Goal: Task Accomplishment & Management: Complete application form

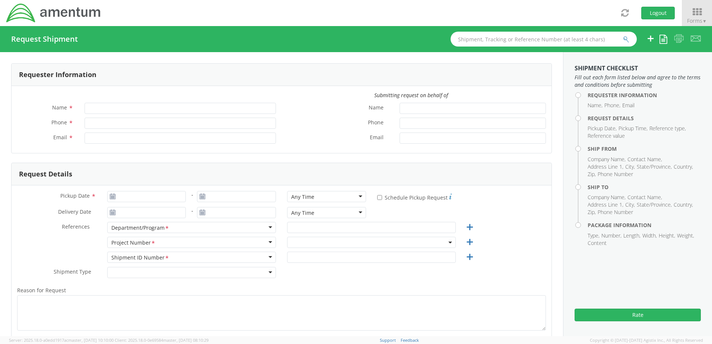
type input "Samuel Roberts"
type input "+81-070-8814-9593"
type input "samuel.roberts@amentum.com"
select select "7486.06.B00OY1.0000000.PMOUS"
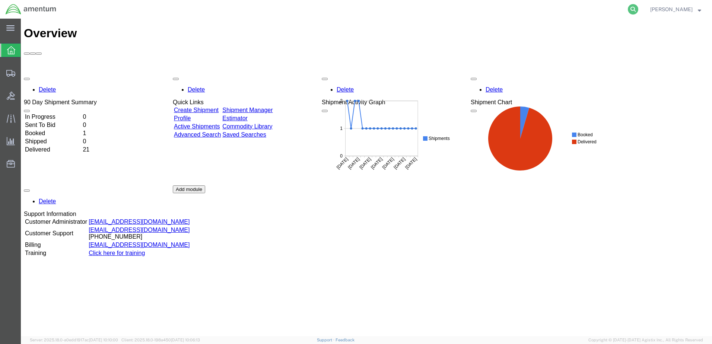
click at [634, 12] on icon at bounding box center [633, 9] width 10 height 10
click at [466, 14] on input "search" at bounding box center [514, 9] width 226 height 18
paste input "56391630"
type input "56391630"
click at [634, 9] on icon at bounding box center [633, 9] width 10 height 10
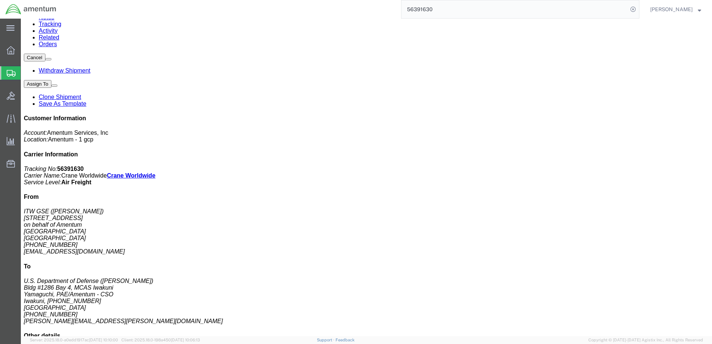
scroll to position [112, 0]
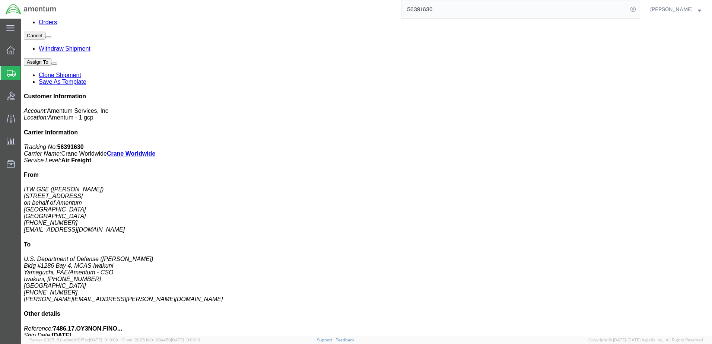
click span "button"
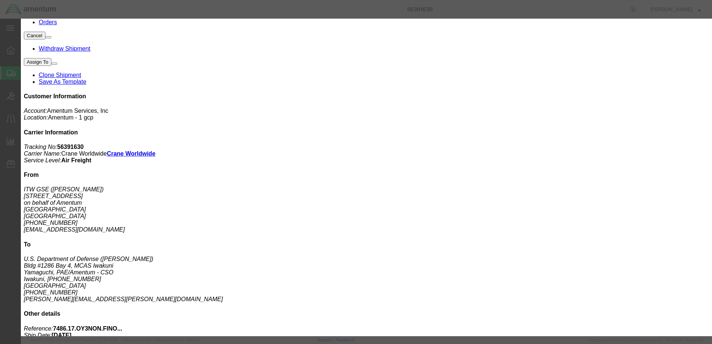
click button "Close"
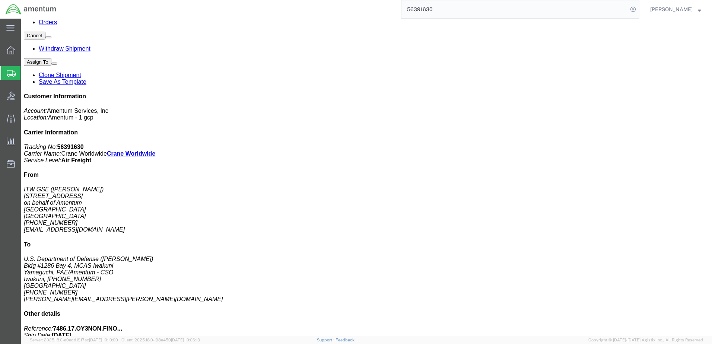
click span "button"
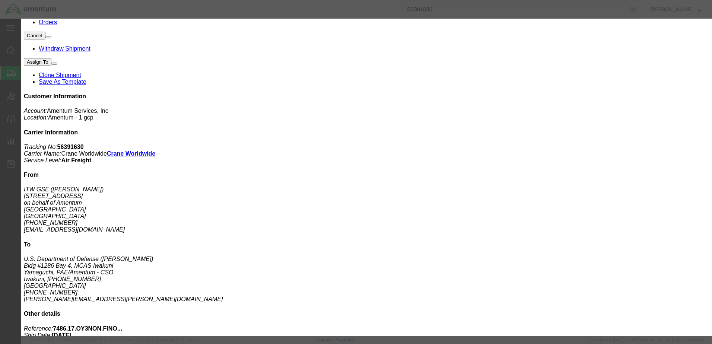
drag, startPoint x: 334, startPoint y: 88, endPoint x: 261, endPoint y: 88, distance: 73.0
click div "Weight 13416 kgs lbs"
type input "13572"
click button "Save"
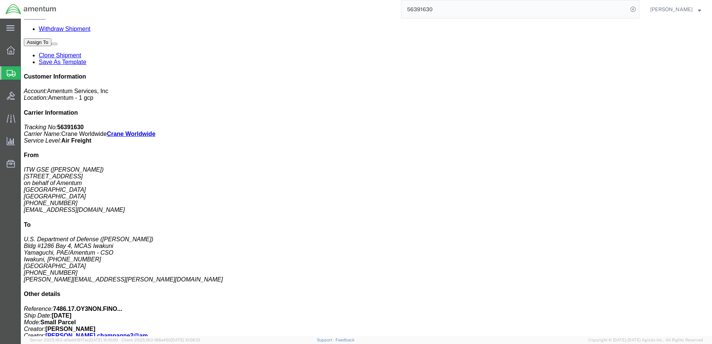
scroll to position [149, 0]
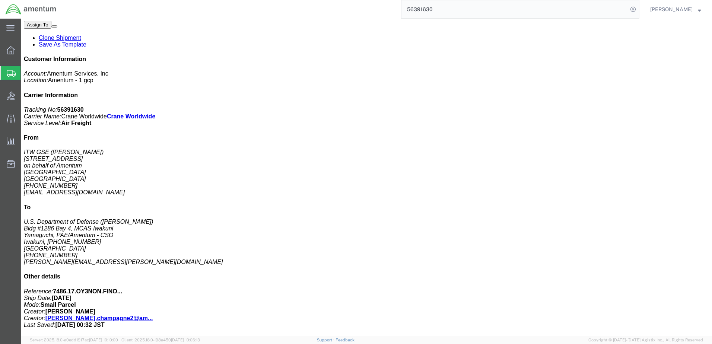
click span "button"
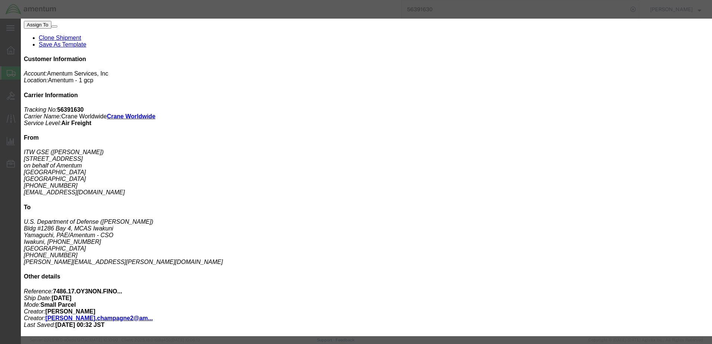
drag, startPoint x: 330, startPoint y: 85, endPoint x: 230, endPoint y: 83, distance: 100.5
click div "Weight 1840 kgs lbs"
click button "Close"
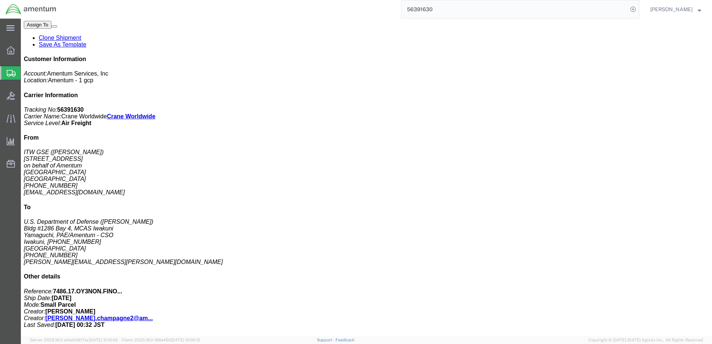
click span "button"
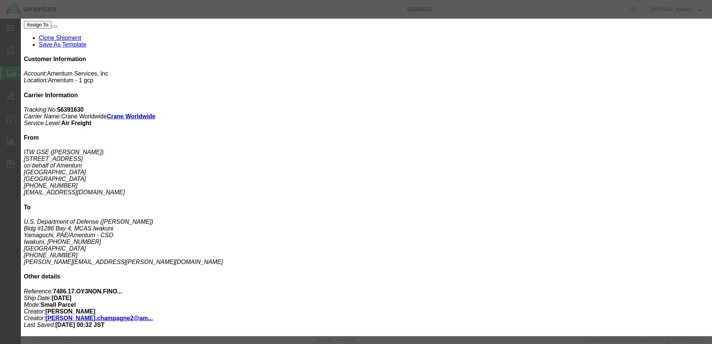
drag, startPoint x: 322, startPoint y: 69, endPoint x: 287, endPoint y: 69, distance: 35.0
click fieldset "Dimensions Length 48 x Width 42 x Height 68 cm ft in"
type input "49"
type input "39"
type input "79"
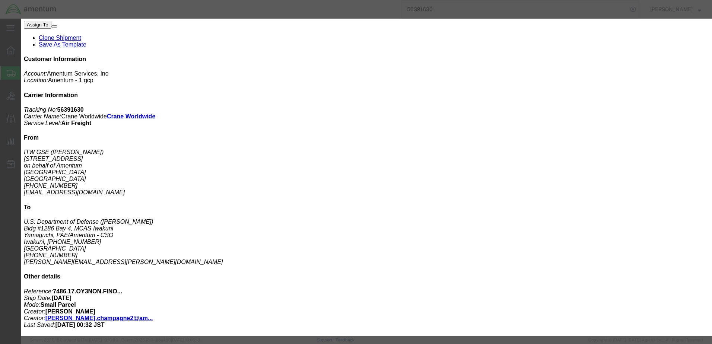
drag, startPoint x: 325, startPoint y: 86, endPoint x: 265, endPoint y: 80, distance: 60.6
click div "Weight 1840 kgs lbs"
type input "1970"
click button "Save"
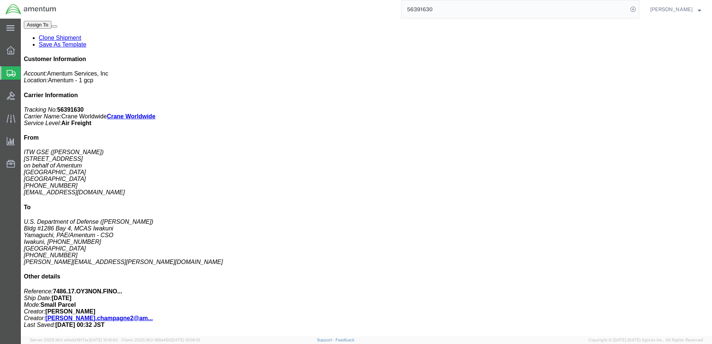
click span "button"
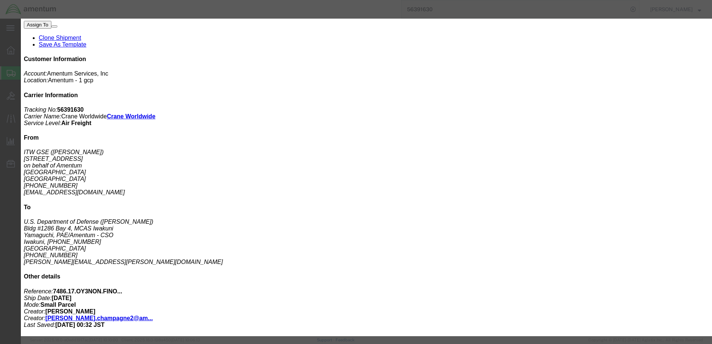
drag, startPoint x: 325, startPoint y: 71, endPoint x: 268, endPoint y: 69, distance: 57.0
click fieldset "Dimensions Length 62 x Width 52 x Height 76 cm ft in"
type input "64"
type input "54"
type input "75"
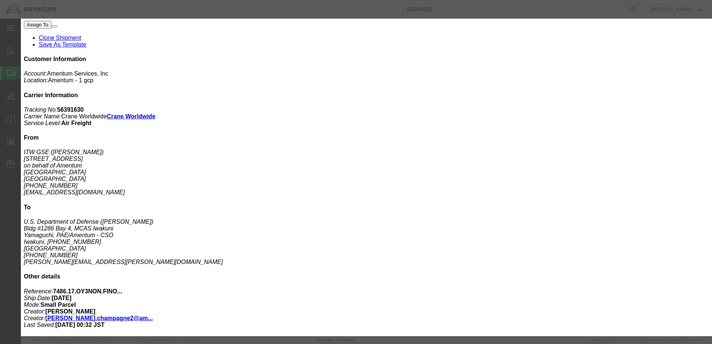
drag, startPoint x: 325, startPoint y: 82, endPoint x: 230, endPoint y: 80, distance: 95.3
click div "Weight 4244 kgs lbs"
type input "3500"
click button "Save"
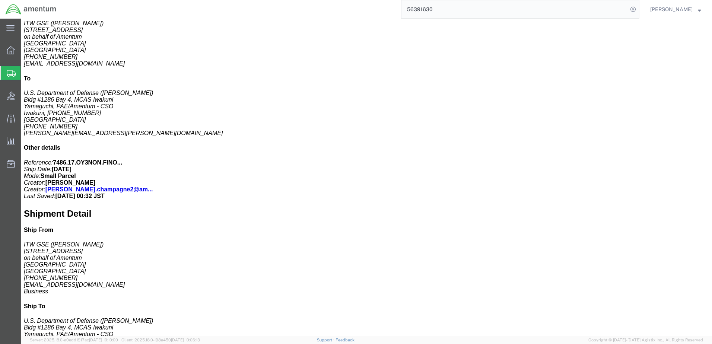
scroll to position [298, 0]
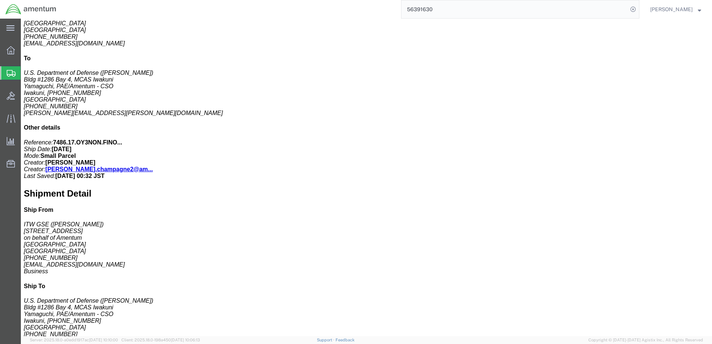
click span "button"
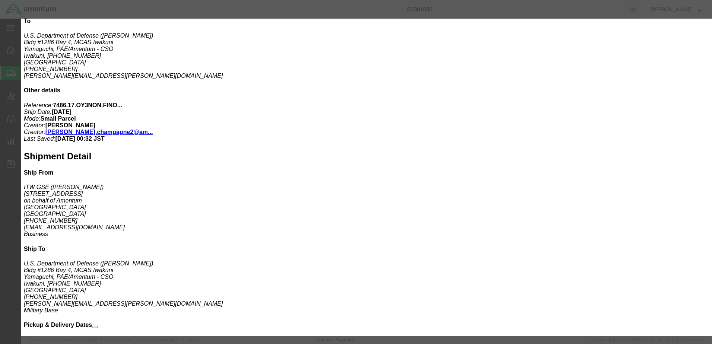
scroll to position [0, 0]
click button "Close"
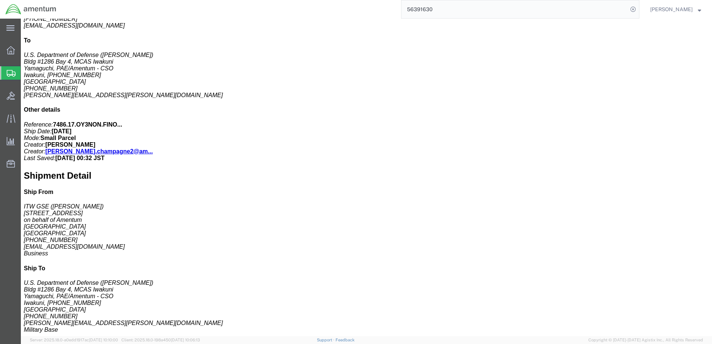
scroll to position [298, 0]
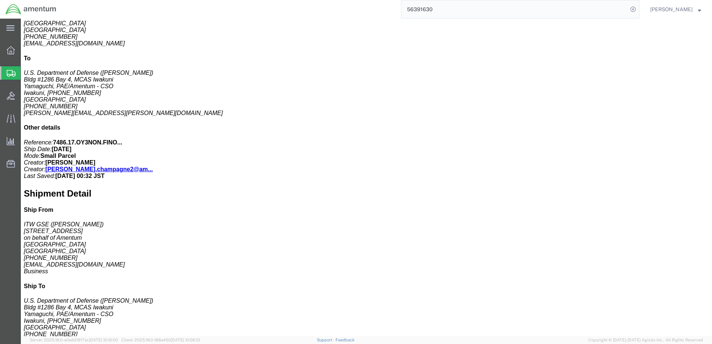
click span "button"
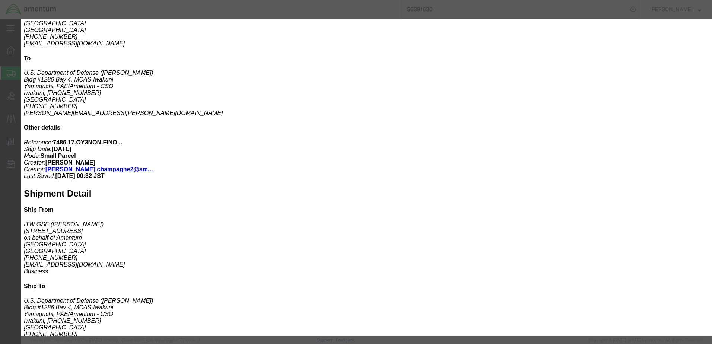
drag, startPoint x: 320, startPoint y: 57, endPoint x: 251, endPoint y: 57, distance: 68.9
click div "Number 2"
type input "1"
drag, startPoint x: 396, startPoint y: 72, endPoint x: 384, endPoint y: 73, distance: 11.9
click input "35"
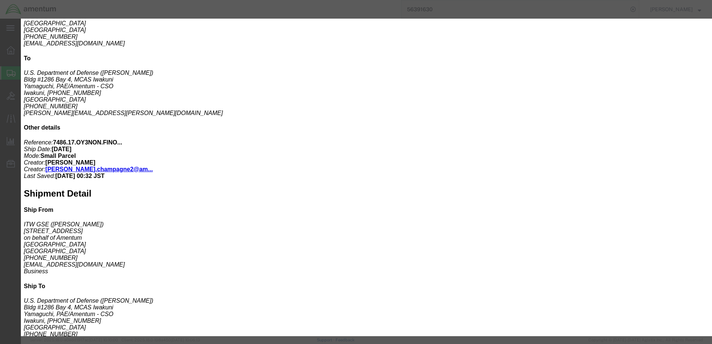
type input "36"
drag, startPoint x: 330, startPoint y: 83, endPoint x: 267, endPoint y: 80, distance: 63.8
click div "Weight 2000 kgs lbs"
type input "370"
click button "Save"
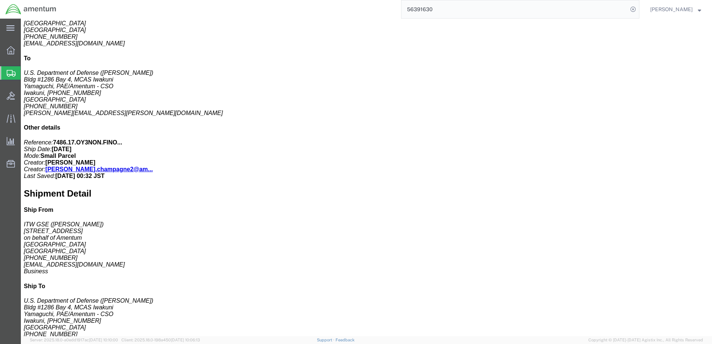
click span "button"
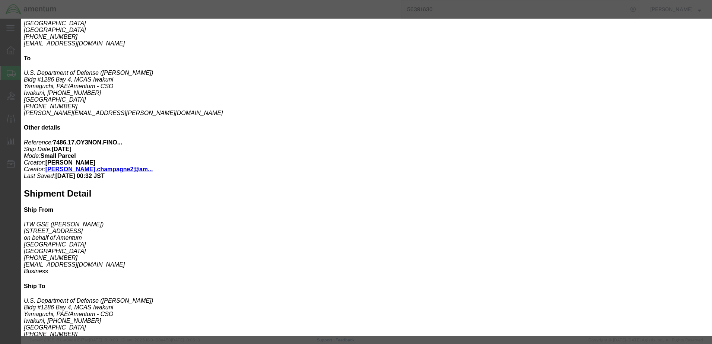
drag, startPoint x: 324, startPoint y: 84, endPoint x: 276, endPoint y: 87, distance: 47.7
click div "Weight 370 kgs lbs"
type input "850"
click button "Save"
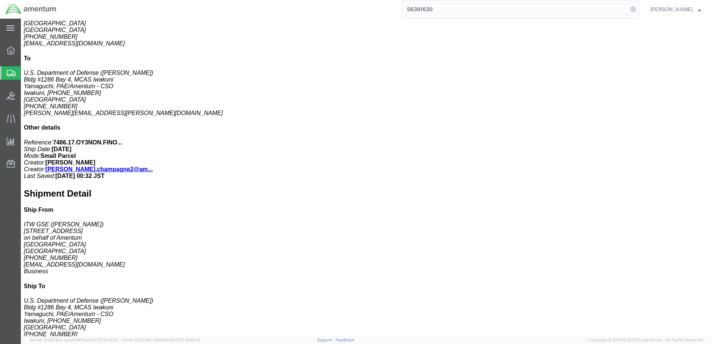
click span "button"
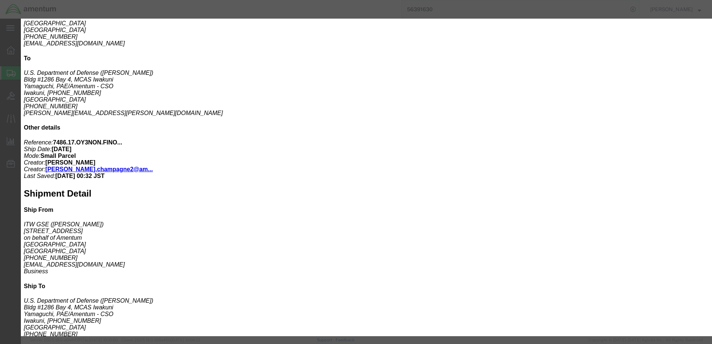
drag, startPoint x: 235, startPoint y: 71, endPoint x: 139, endPoint y: 63, distance: 96.8
click div "Commodity library Product Name 28872 HANGER, CABLE RACK, FOR ITW GSE 2400 GPU P…"
type input "14"
type input "88900"
drag, startPoint x: 207, startPoint y: 86, endPoint x: 132, endPoint y: 77, distance: 75.7
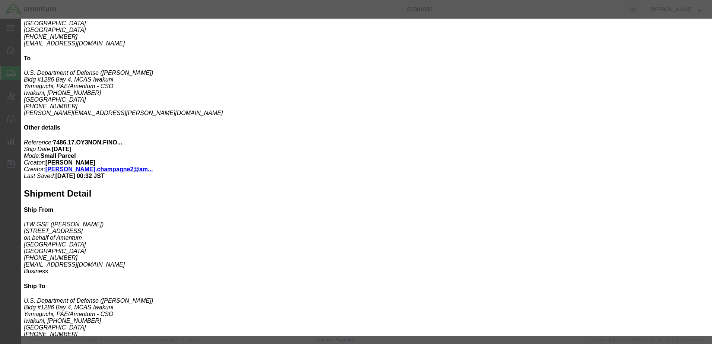
click div "Commodity library Product Name 28872 HANGER, CABLE RACK, FOR ITW GSE 2400 GPU P…"
click label "Class"
click input "88900"
click button "Save & Close"
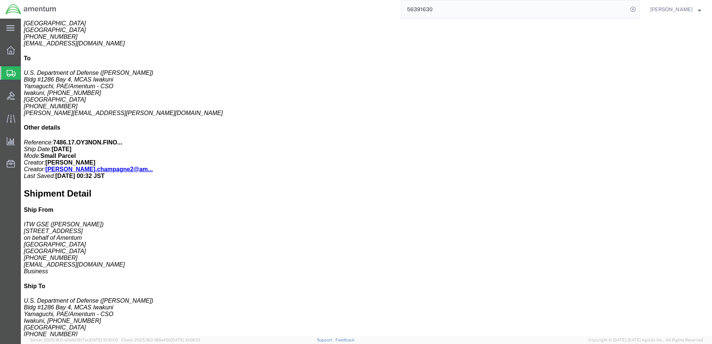
click span "button"
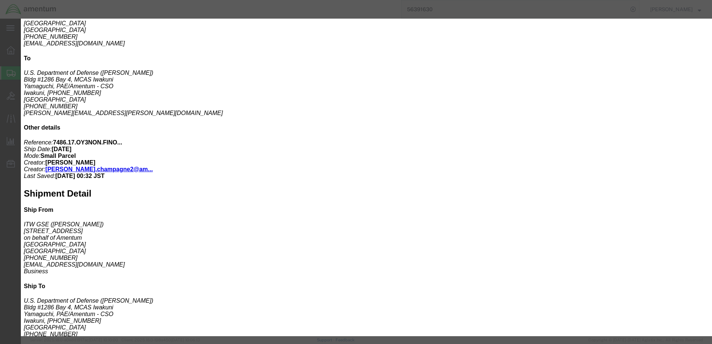
drag, startPoint x: 319, startPoint y: 57, endPoint x: 280, endPoint y: 53, distance: 39.3
click div "Number 2"
type input "1"
click input "65"
drag, startPoint x: 325, startPoint y: 69, endPoint x: 230, endPoint y: 65, distance: 94.3
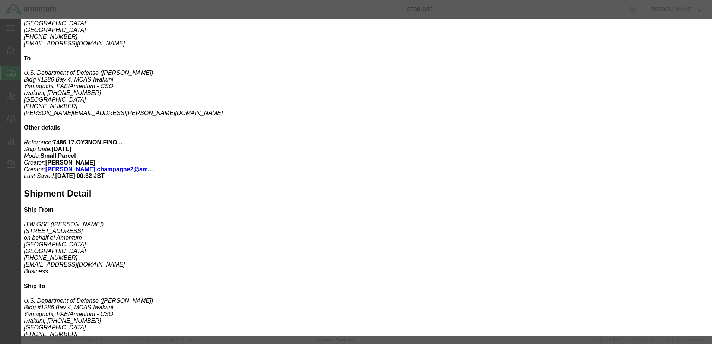
click div "Type Bale(s) Basket(s) Bolt(s) Bottle(s) Buckets Bulk Bundle(s) Can(s) Cardboar…"
type input "49"
type input "32"
type input "70"
drag, startPoint x: 324, startPoint y: 85, endPoint x: 205, endPoint y: 71, distance: 120.0
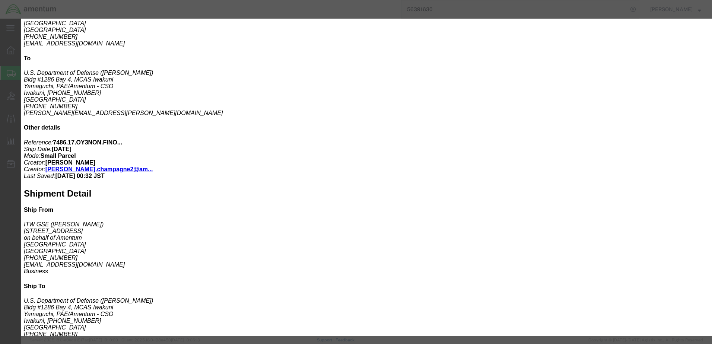
click div "Edit Package Type Bale(s) Basket(s) Bolt(s) Bottle(s) Buckets Bulk Bundle(s) Ca…"
type input "370"
click label "Weight"
click button "Save"
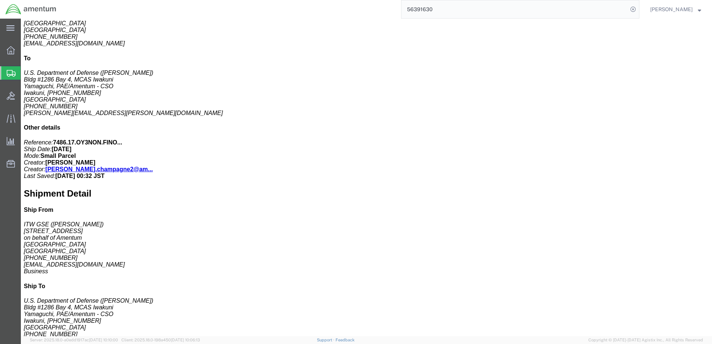
click span "button"
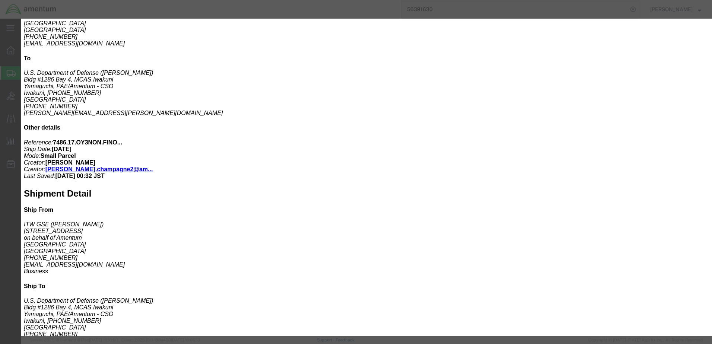
drag, startPoint x: 235, startPoint y: 70, endPoint x: 92, endPoint y: 58, distance: 143.4
click div "Edit content Commodity library Product Name 543414 STAND, FLOOR, 18IN, FOR ITW …"
type input "10"
type input "9500"
click div "Product Name 543414 STAND, FLOOR, 18IN, FOR ITW GSE 2400 GPU Pieces 10 Select B…"
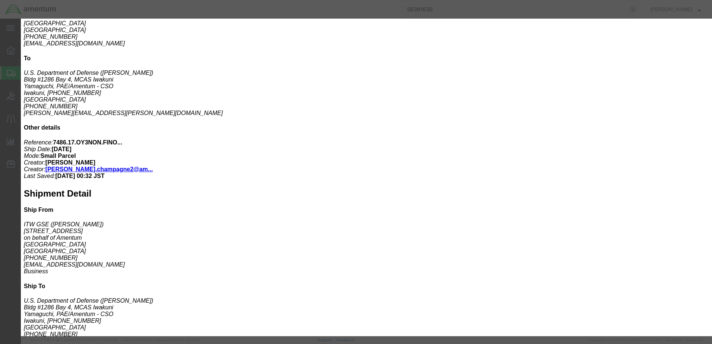
click button "Save & Close"
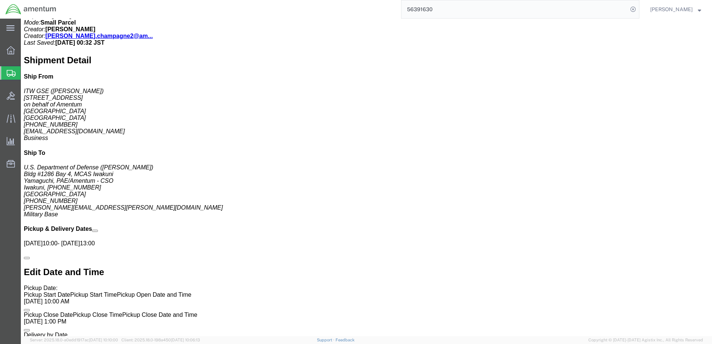
scroll to position [447, 0]
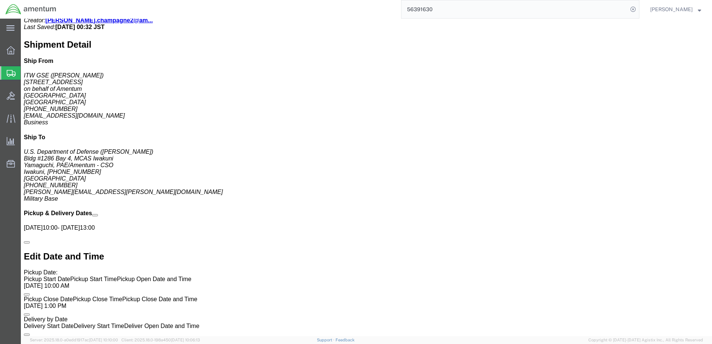
click span "button"
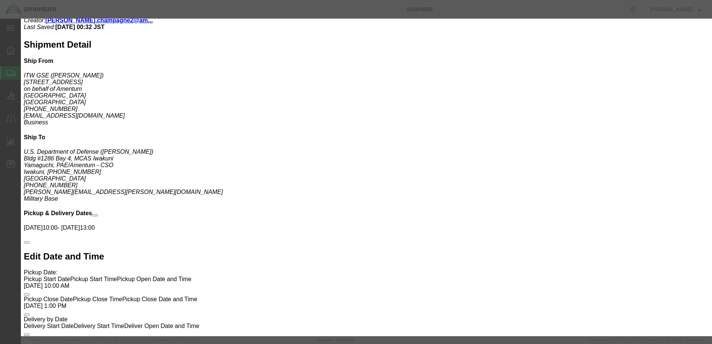
drag, startPoint x: 350, startPoint y: 70, endPoint x: 369, endPoint y: 69, distance: 19.8
click input "42"
type input "40"
type input "42"
drag, startPoint x: 327, startPoint y: 88, endPoint x: 274, endPoint y: 74, distance: 54.2
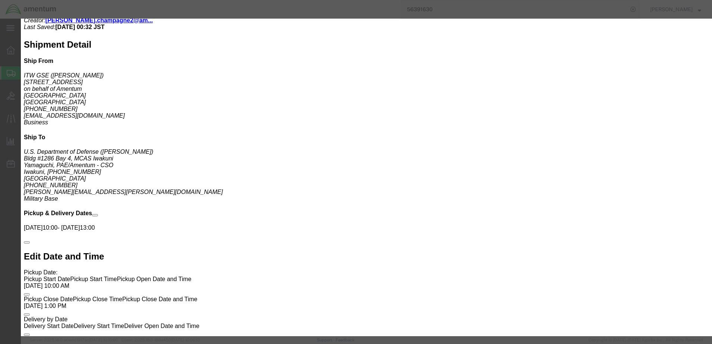
click div "Type Bale(s) Basket(s) Bolt(s) Bottle(s) Buckets Bulk Bundle(s) Can(s) Cardboar…"
type input "2340"
click button "Save"
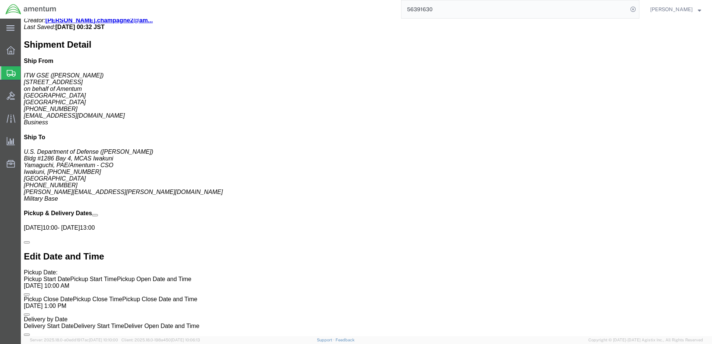
click span "button"
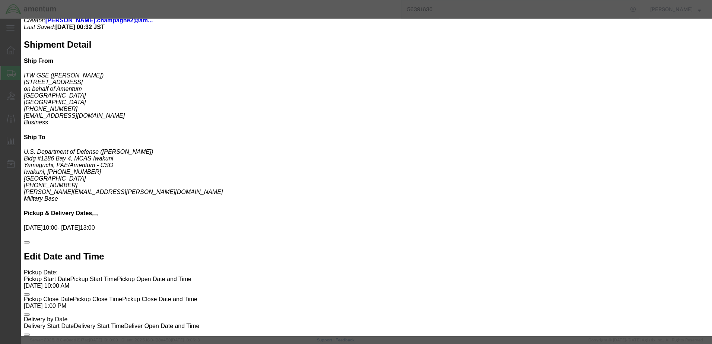
drag, startPoint x: 360, startPoint y: 71, endPoint x: 309, endPoint y: 72, distance: 51.4
click div "Length 48 x Width 42 x Height 50 cm ft in"
type input "40"
type input "42"
drag, startPoint x: 327, startPoint y: 85, endPoint x: 307, endPoint y: 85, distance: 20.5
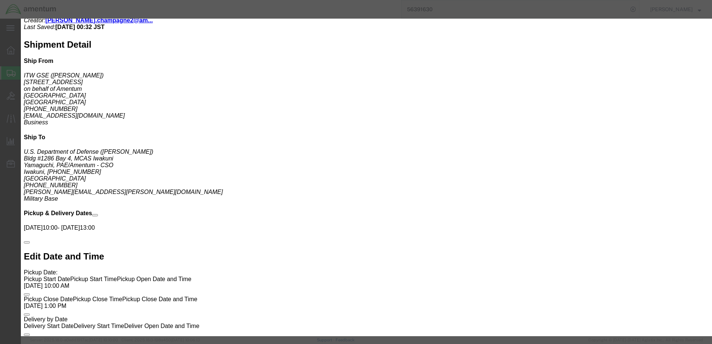
click div "2249 kgs lbs"
type input "2100"
click button "Save"
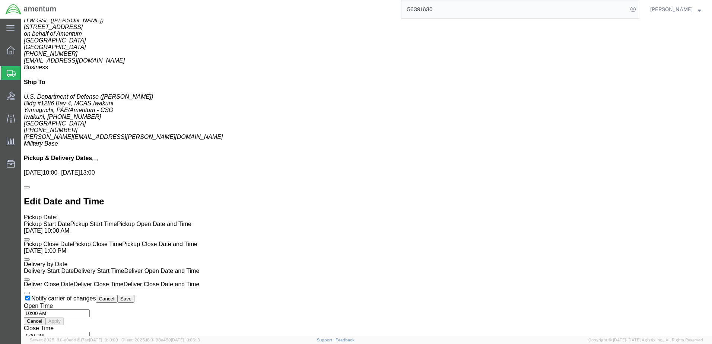
scroll to position [484, 0]
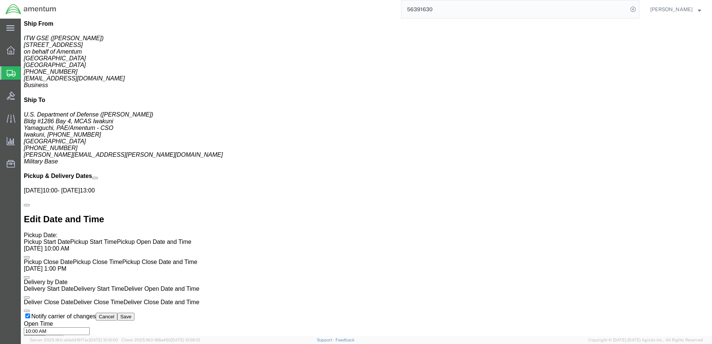
click span "button"
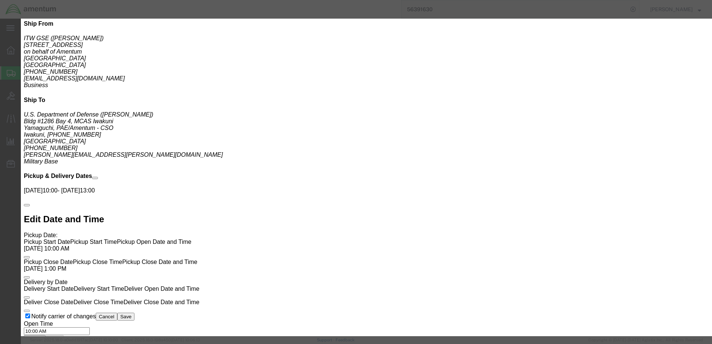
click input "TG8816-100NJ CABLE,ELECTRICAL,GPU,400HZ,100FT,SINGLE JACKET"
drag, startPoint x: 251, startPoint y: 142, endPoint x: 232, endPoint y: 143, distance: 19.0
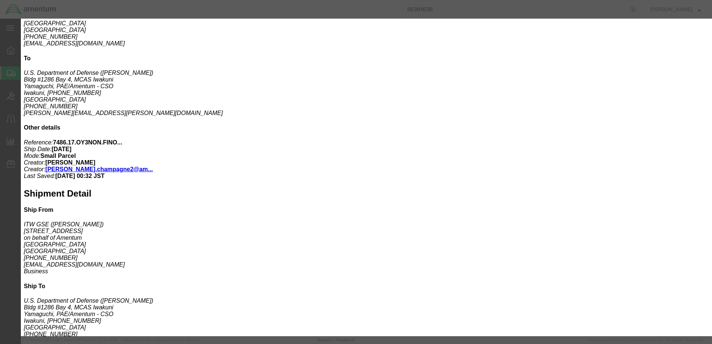
scroll to position [372, 0]
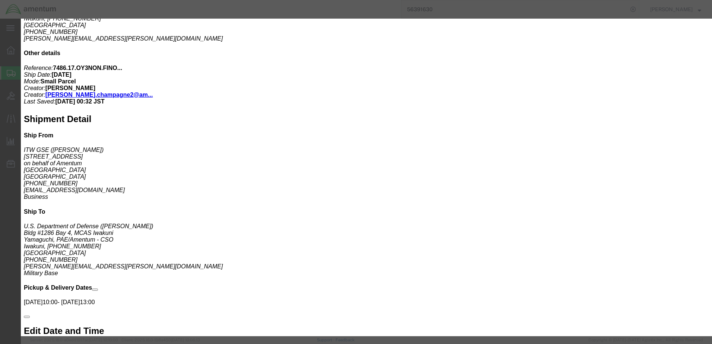
click div "Commodity library Product Name TG8816-100NJ CABLE,ELECTRICAL,GPU,400HZ,100FT,SI…"
click button "Close"
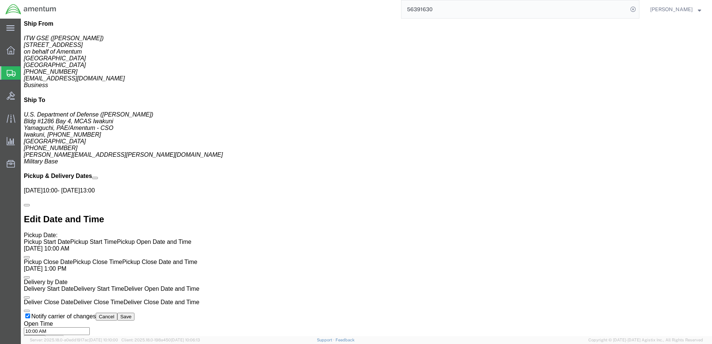
scroll to position [410, 0]
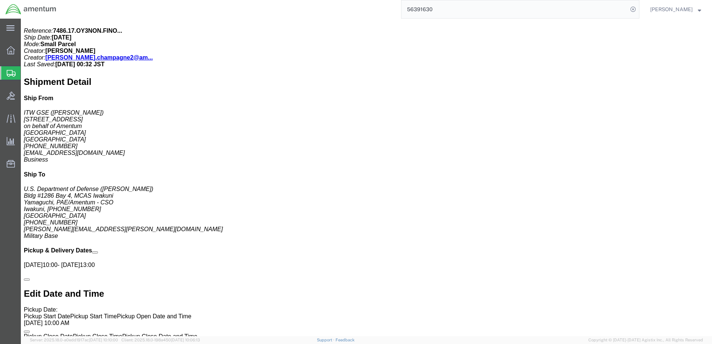
click link "Add Content"
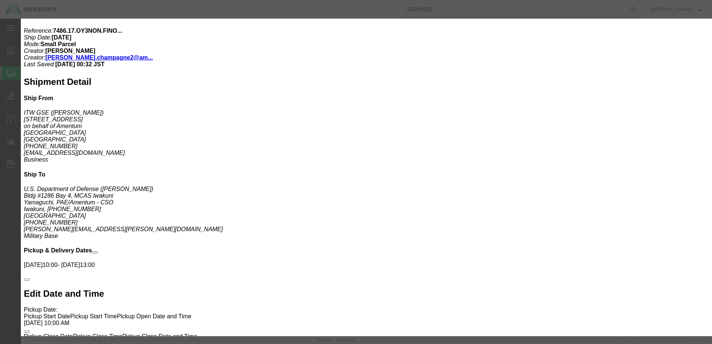
click div "Product Name Pieces 0 Select Bag Barrels 100Board Feet Bottle Box Blister Pack …"
click input "text"
paste input "TG8816-100NJ CABLE,ELECTRICAL,GPU,400HZ,100FT,SINGLE JACKET"
type input "TG8816-100NJ CABLE,ELECTRICAL,GPU,400HZ,100FT,SINGLE JACKET"
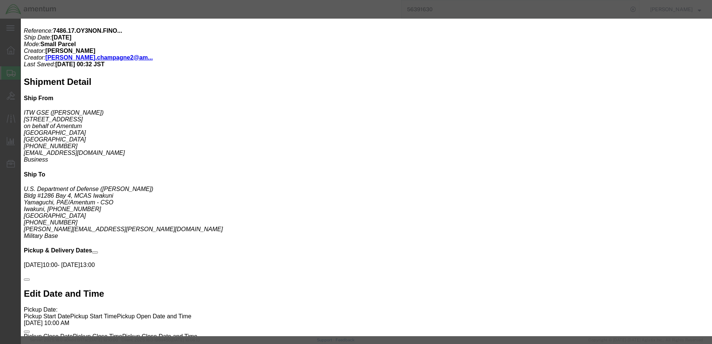
click input "0"
drag, startPoint x: 223, startPoint y: 73, endPoint x: 173, endPoint y: 69, distance: 50.1
click div "Pieces 0 Select Bag Barrels 100Board Feet Bottle Box Blister Pack Carats Can Ca…"
type input "3"
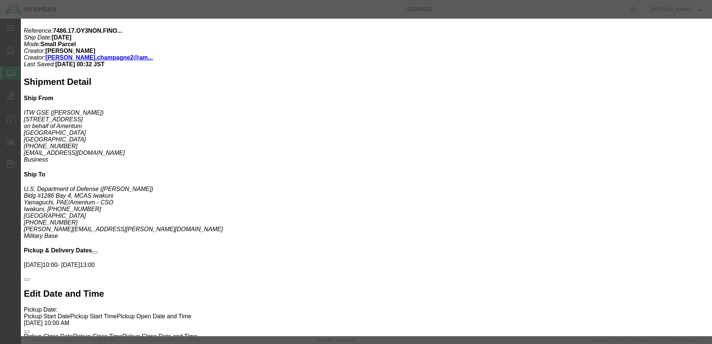
click input "text"
type input "29850"
click label "GL Reference"
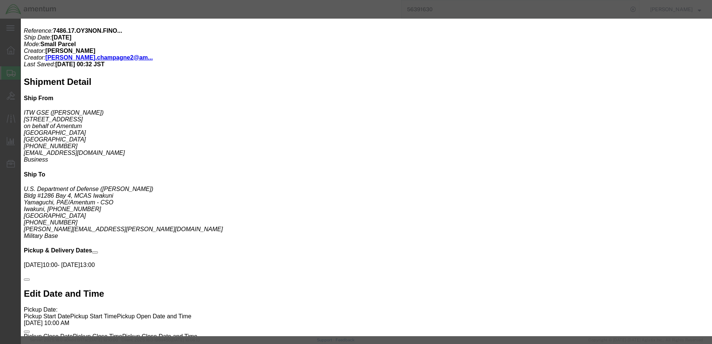
click select "Select ATF BIS DEA EPA FDA FTR ITAR OFAC Other (OPA)"
select select "BIS"
click select "Select ATF BIS DEA EPA FDA FTR ITAR OFAC Other (OPA)"
click select "Select AGR-Agricultural APP-Computers APR-Additional Permissive Exports AVS-Air…"
select select "NLR"
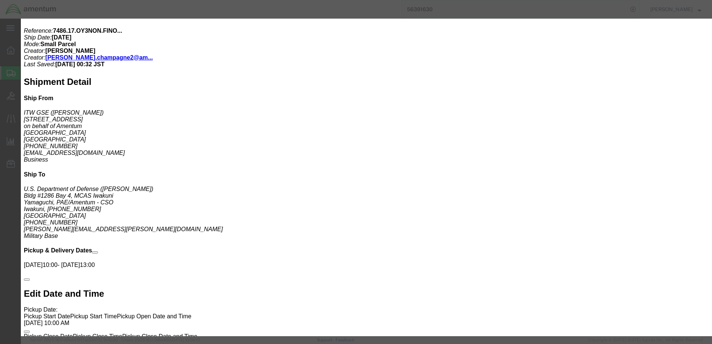
click select "Select AGR-Agricultural APP-Computers APR-Additional Permissive Exports AVS-Air…"
type input "8544429090"
click div "Controlled"
type input "8544429090"
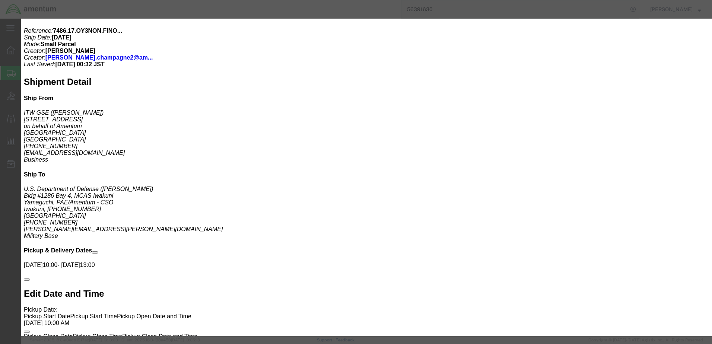
type input "8544429090"
click div "Controlled"
click select "Select Afghanistan Åland Islands Albania Algeria American Samoa Andorra Angola …"
select select "US"
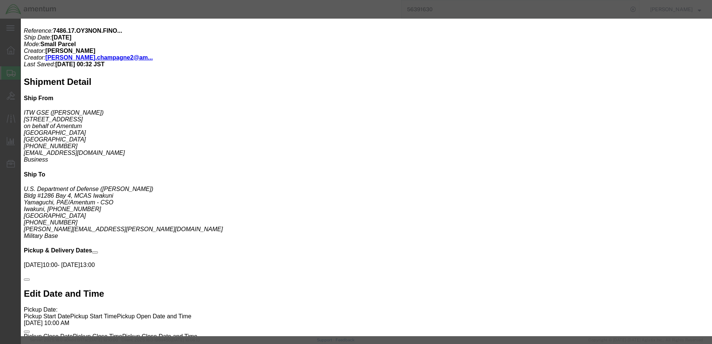
click select "Select Afghanistan Åland Islands Albania Algeria American Samoa Andorra Angola …"
click label "Serial"
click button "Save & Close"
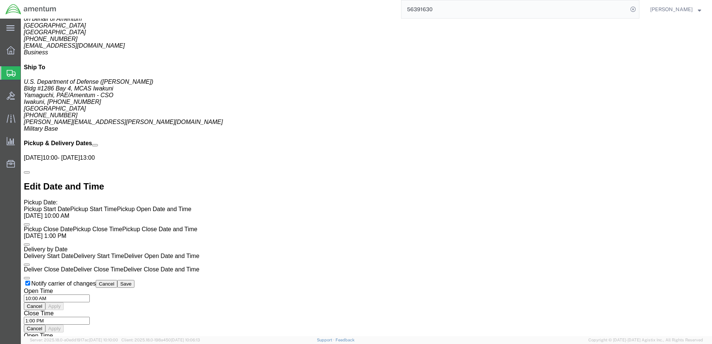
scroll to position [521, 0]
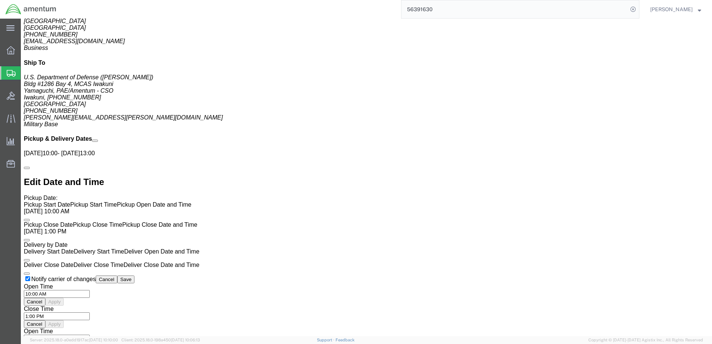
click span "button"
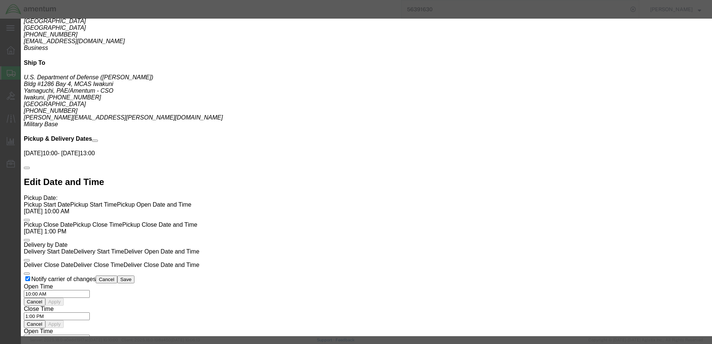
click button "Yes"
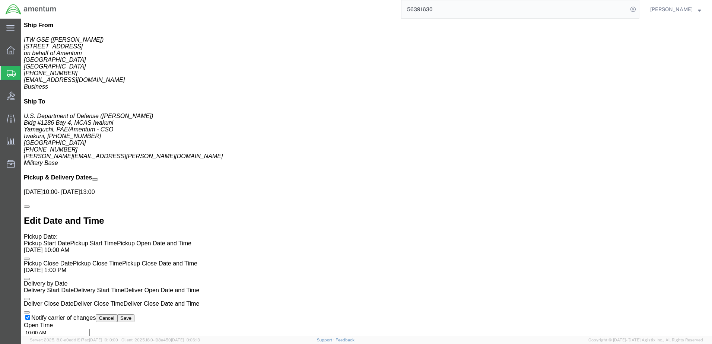
scroll to position [447, 0]
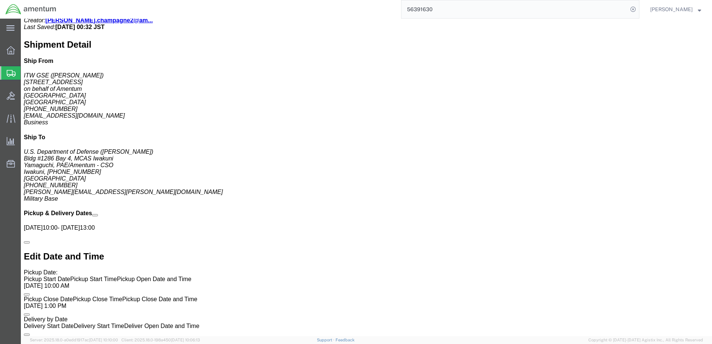
click span "button"
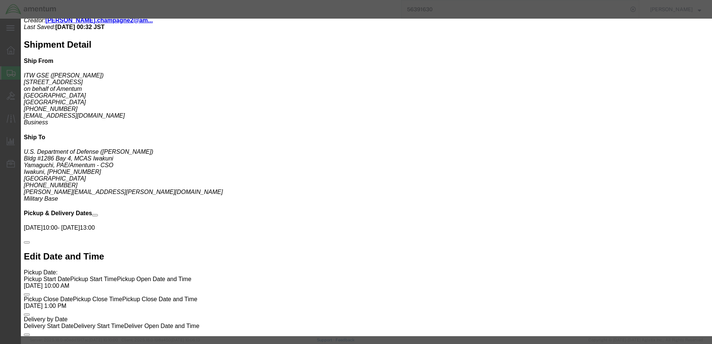
drag, startPoint x: 358, startPoint y: 69, endPoint x: 245, endPoint y: 59, distance: 112.9
click div "Type Bale(s) Basket(s) Bolt(s) Bottle(s) Buckets Bulk Bundle(s) Can(s) Cardboar…"
type input "40"
type input "44"
drag, startPoint x: 328, startPoint y: 89, endPoint x: 267, endPoint y: 79, distance: 61.9
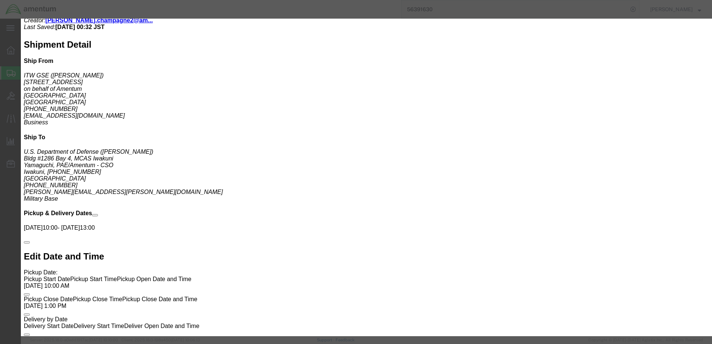
click div "Type Bale(s) Basket(s) Bolt(s) Bottle(s) Buckets Bulk Bundle(s) Can(s) Cardboar…"
type input "1300"
click button "Save"
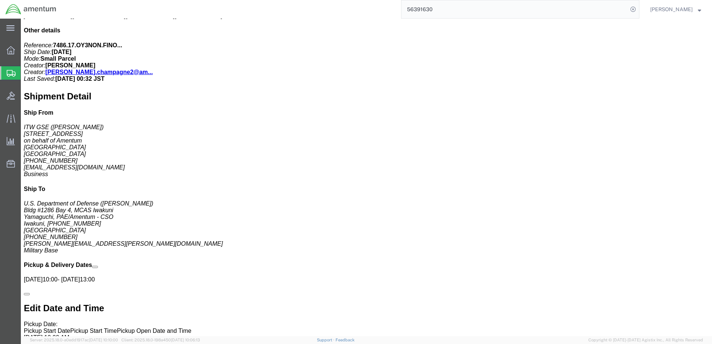
scroll to position [410, 0]
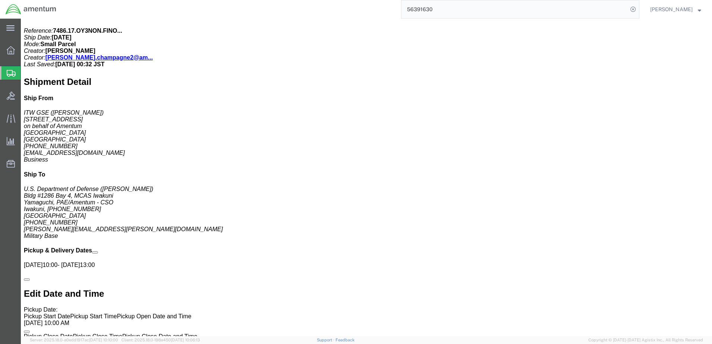
click div "# 1-13 13 Crate(s) Total weight: 13572 LBS Dimensions: L 48 x W 39 x H 79 IN De…"
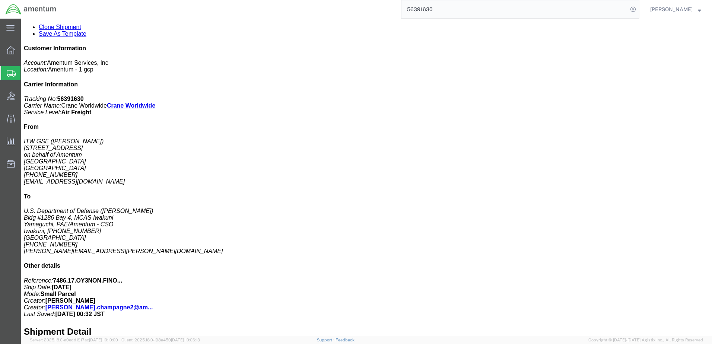
scroll to position [112, 0]
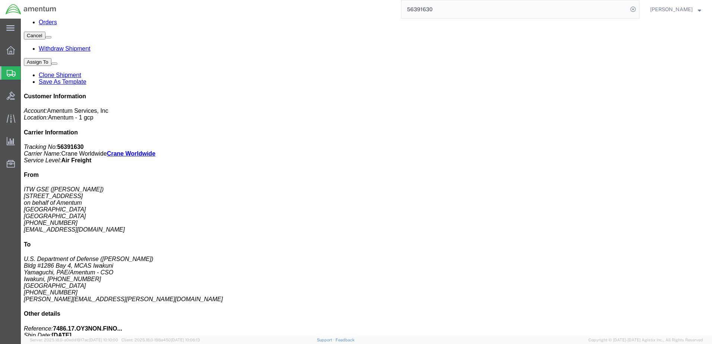
click p "Total shipment is made up of 25 packages containing 70 pieces weighing 0.00 LBS…"
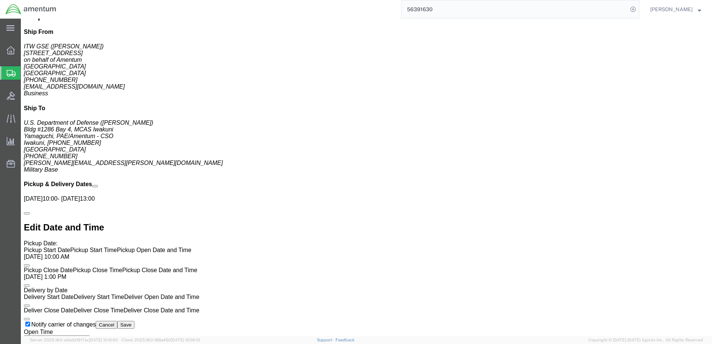
scroll to position [521, 0]
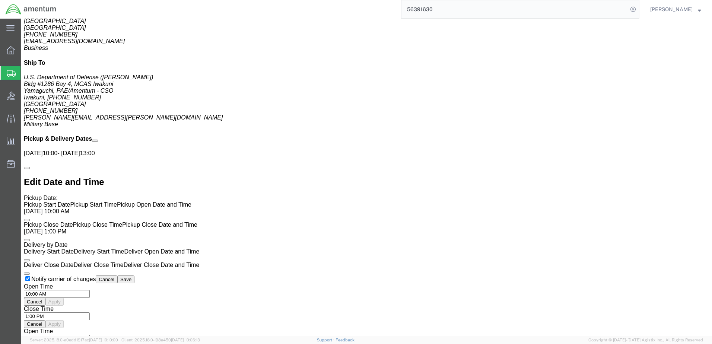
click div "# 1-13 13 Crate(s) Total weight: 13572 LBS Dimensions: L 48 x W 39 x H 79 IN De…"
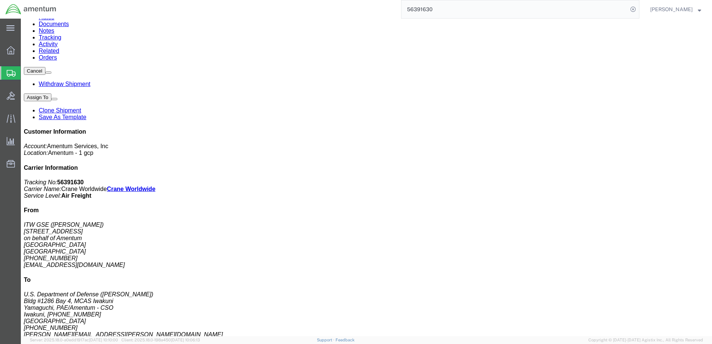
scroll to position [74, 0]
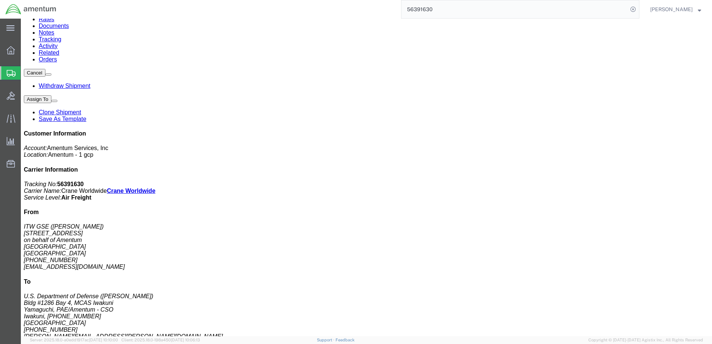
click p "Total shipment is made up of 25 packages containing 70 pieces weighing 0.00 LBS…"
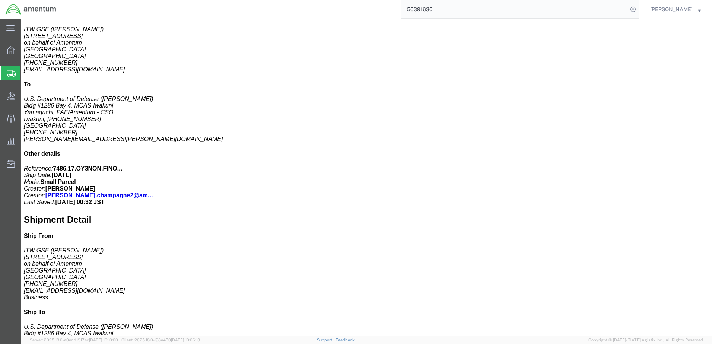
scroll to position [298, 0]
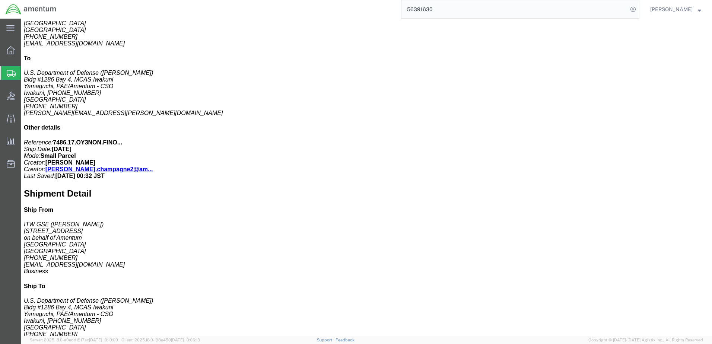
click div "# 1-13 13 Crate(s) Total weight: 13572 LBS Dimensions: L 48 x W 39 x H 79 IN De…"
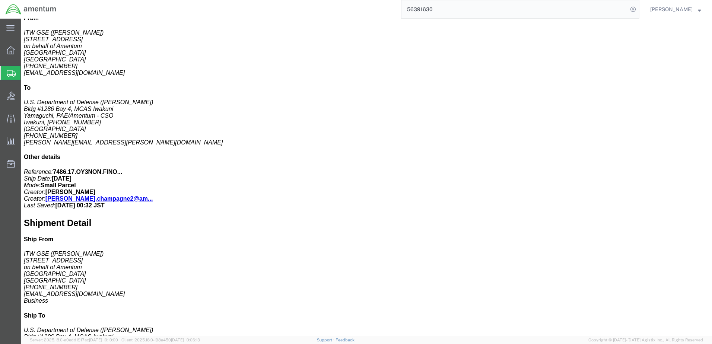
scroll to position [261, 0]
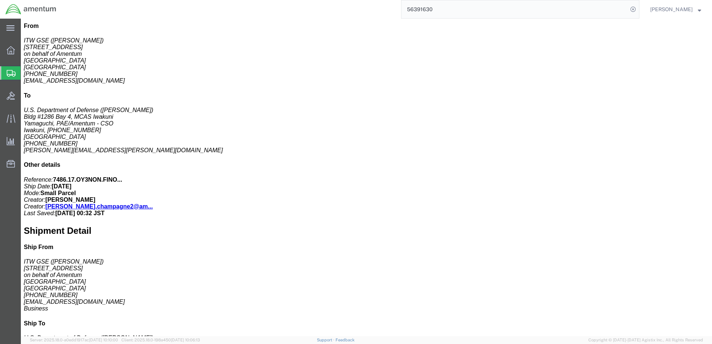
click span "button"
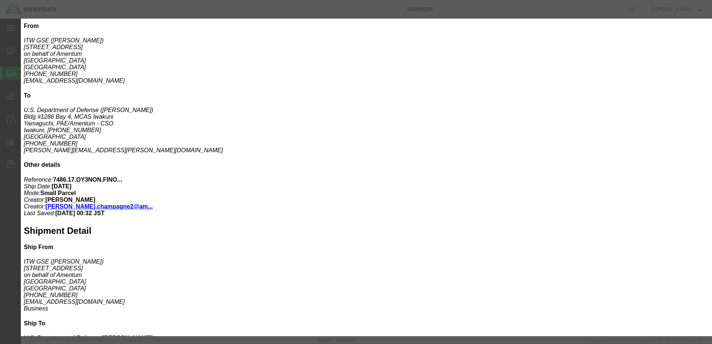
click input "543414 STAND, FLOOR, 18IN, FOR ITW GSE 2400 GPU"
click button "Close"
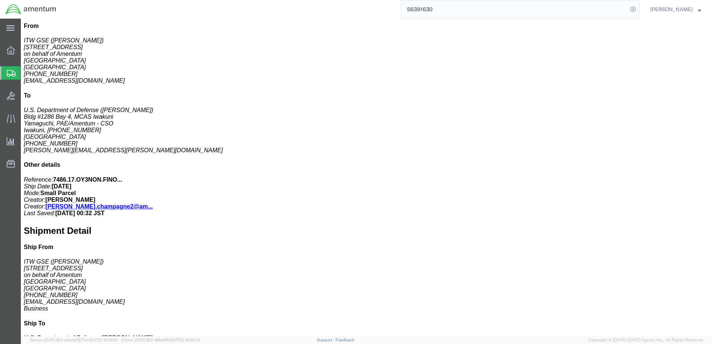
click span "button"
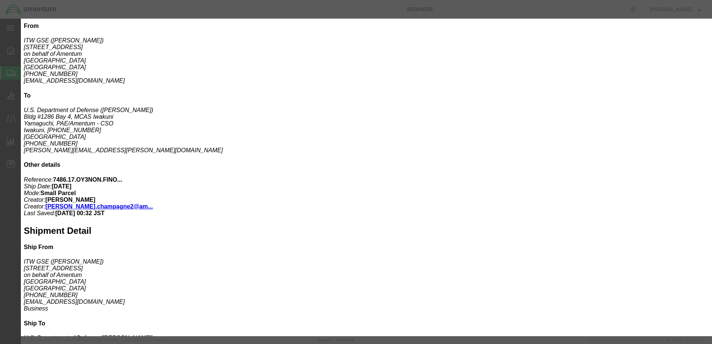
click input "28872 HANGER, CABLE RACK, FOR ITW GSE 2400 GPU"
click button "Close"
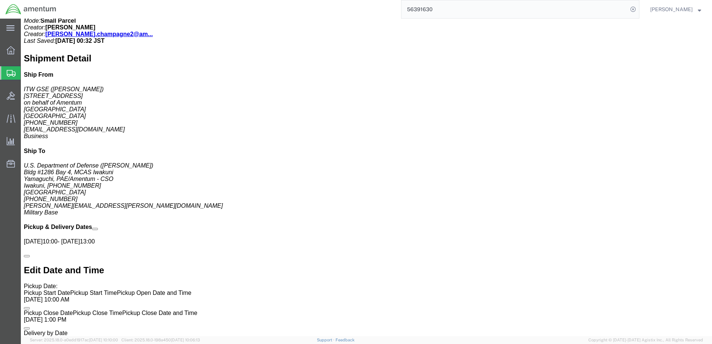
scroll to position [447, 0]
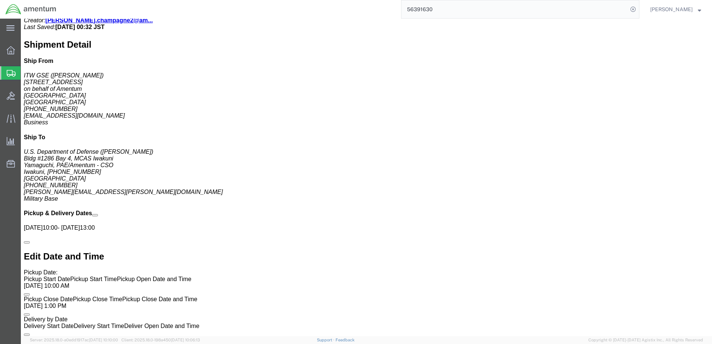
click link "Add Package"
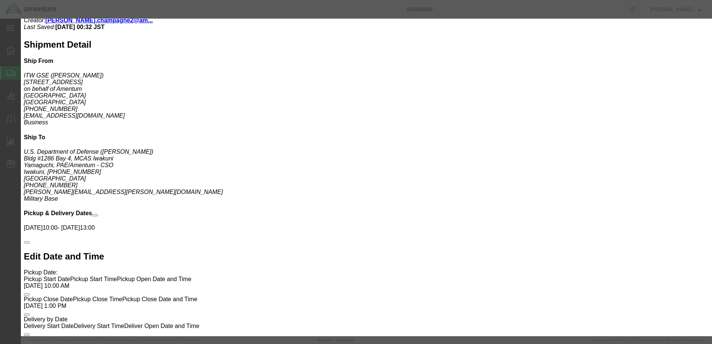
click select "Bale(s) Basket(s) Bolt(s) Bottle(s) Buckets Bulk Bundle(s) Can(s) Cardboard Box…"
select select "CRAT"
click select "Bale(s) Basket(s) Bolt(s) Bottle(s) Buckets Bulk Bundle(s) Can(s) Cardboard Box…"
click input "text"
type input "75"
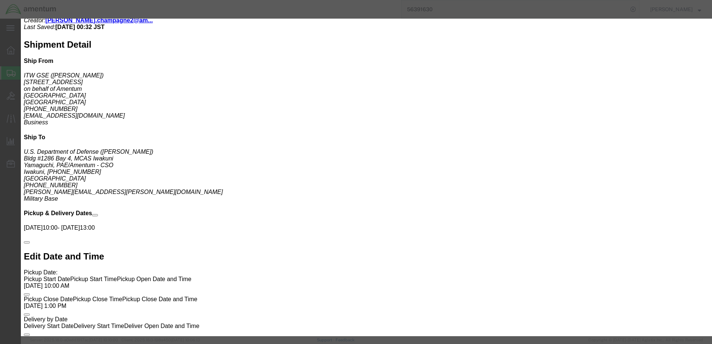
type input "51"
type input "55"
click input "text"
type input "950"
click h4 "Package References"
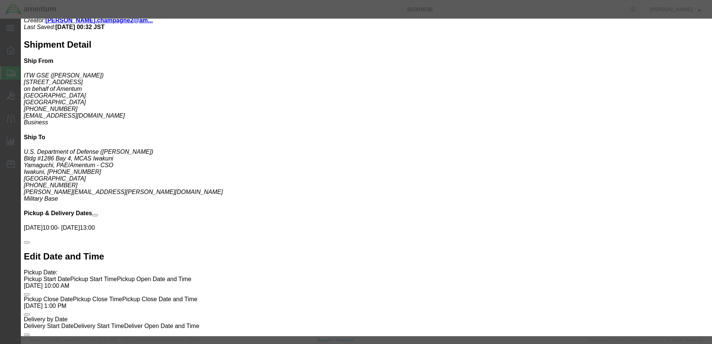
click button "Save"
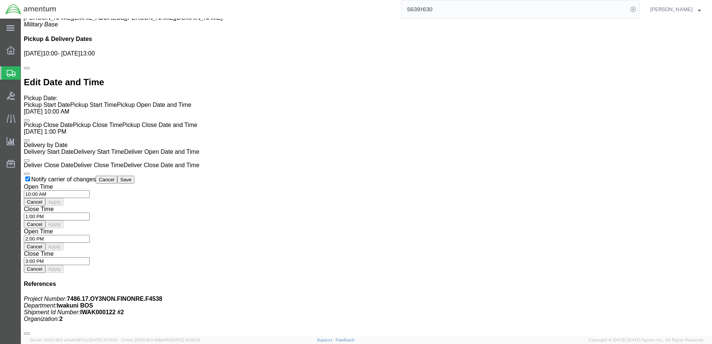
scroll to position [633, 0]
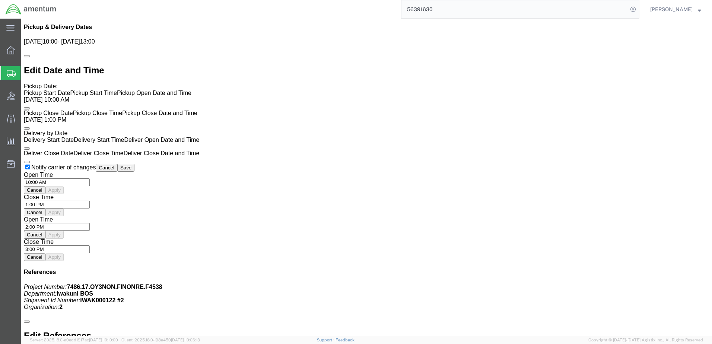
click link "Add Content"
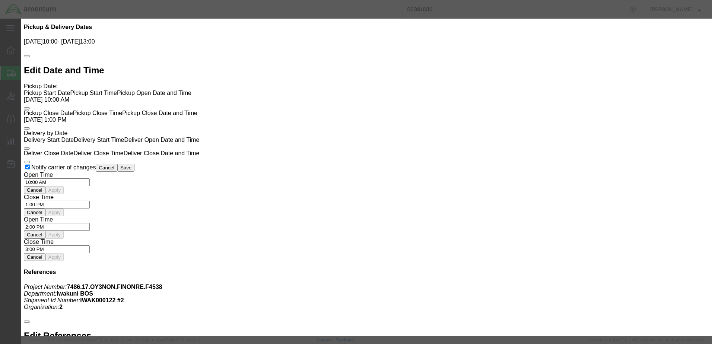
click input "text"
paste input "543414 STAND, FLOOR, 18IN, FOR ITW GSE 2400 GPU"
type input "543414 STAND, FLOOR, 18IN, FOR ITW GSE 2400 GPU"
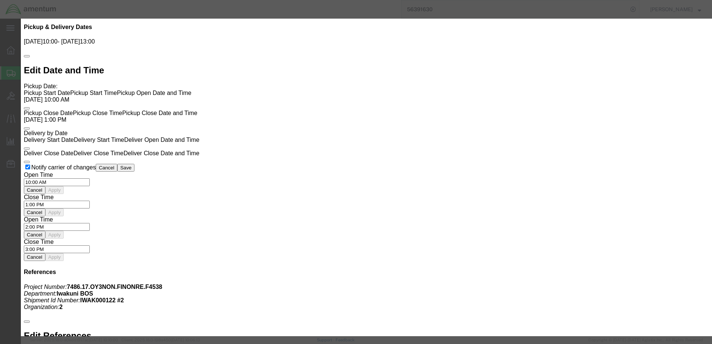
click input "0"
drag, startPoint x: 233, startPoint y: 71, endPoint x: 169, endPoint y: 64, distance: 64.5
click div "Product Name 543414 STAND, FLOOR, 18IN, FOR ITW GSE 2400 GPU Pieces 0 Select Ba…"
type input "3"
click input "text"
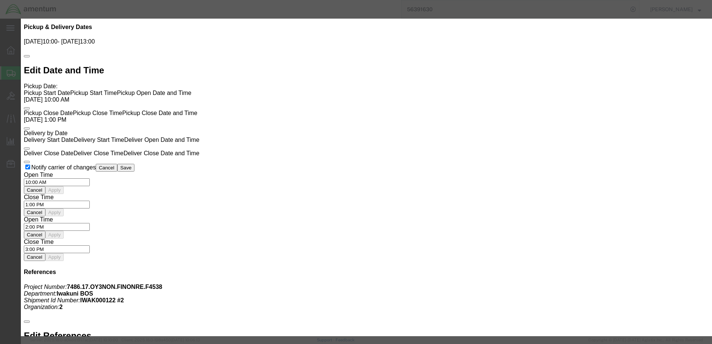
click input "text"
type input "2850"
type input "9403200082"
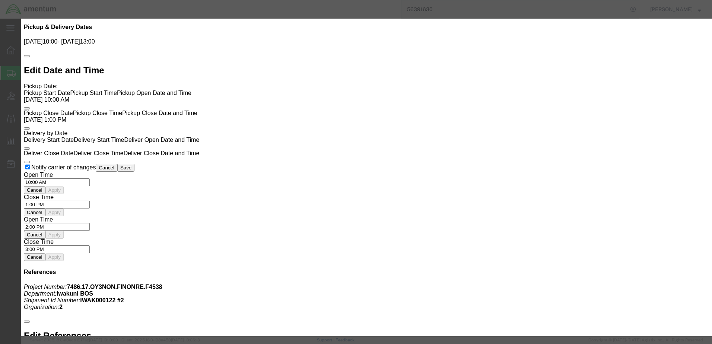
type input "9403200082"
click select "Select ATF BIS DEA EPA FDA FTR ITAR OFAC Other (OPA)"
select select "BIS"
click select "Select ATF BIS DEA EPA FDA FTR ITAR OFAC Other (OPA)"
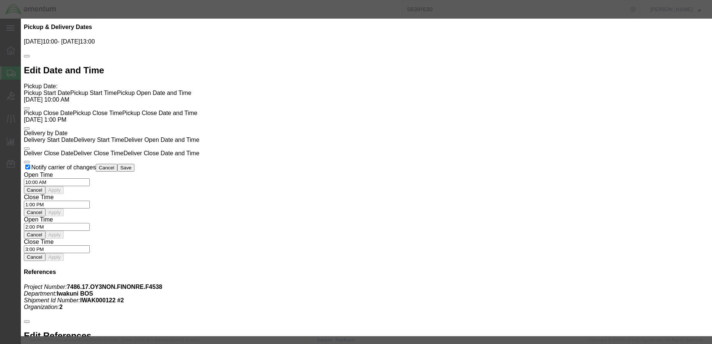
click select "Select AGR-Agricultural APP-Computers APR-Additional Permissive Exports AVS-Air…"
select select "NLR"
click select "Select AGR-Agricultural APP-Computers APR-Additional Permissive Exports AVS-Air…"
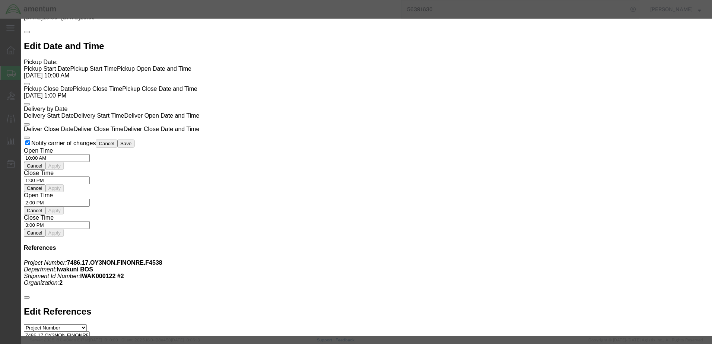
scroll to position [670, 0]
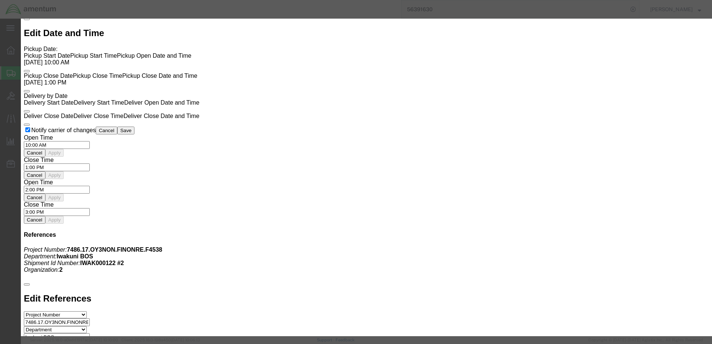
click button "Save & Close"
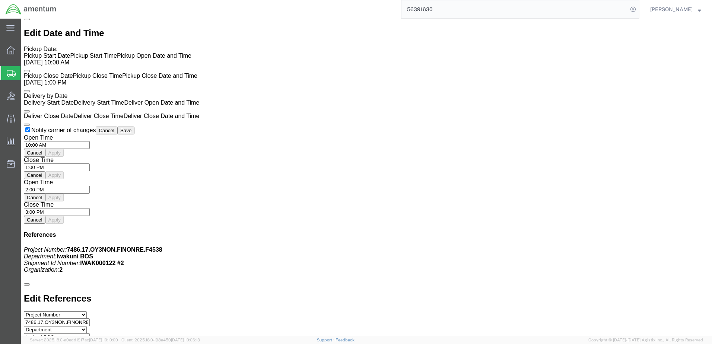
click link "Add Content"
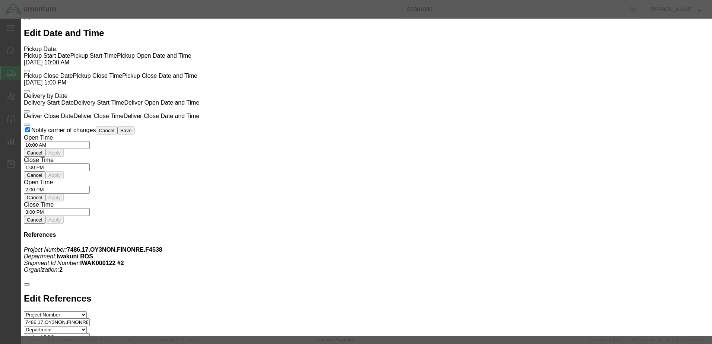
click input "text"
paste input "28872 HANGER, CABLE RACK, FOR ITW GSE 2400 GPU"
type input "28872 HANGER, CABLE RACK, FOR ITW GSE 2400 GPU"
click input "0"
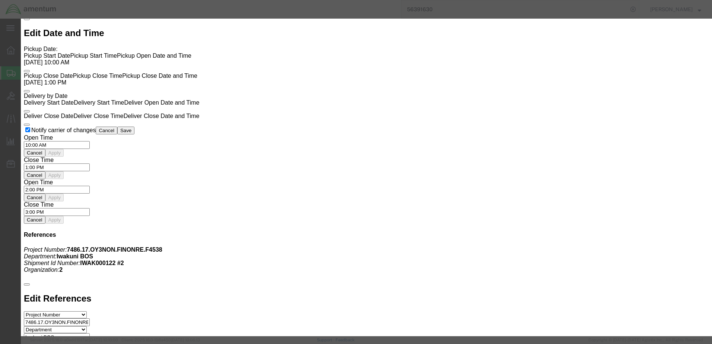
scroll to position [0, 0]
drag, startPoint x: 235, startPoint y: 69, endPoint x: 136, endPoint y: 67, distance: 99.8
click div "Commodity library Product Name 28872 HANGER, CABLE RACK, FOR ITW GSE 2400 GPU P…"
type input "12"
click input "text"
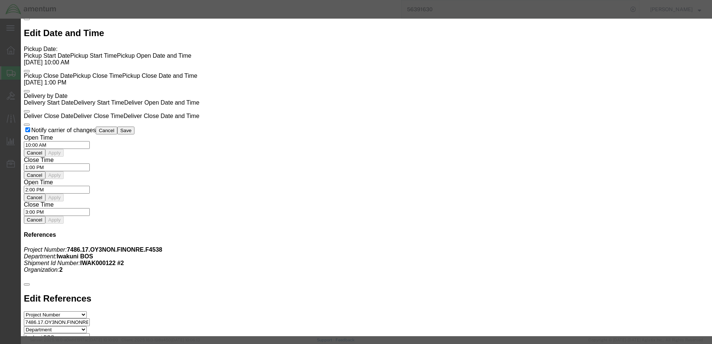
click input "text"
type input "76200"
click div "Product Name 28872 HANGER, CABLE RACK, FOR ITW GSE 2400 GPU Pieces 12 Select Ba…"
type input "7306905000"
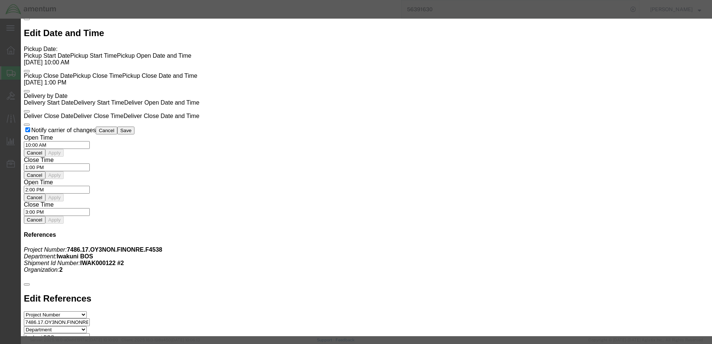
select select "KGS"
type input "7306905000"
click select "Select ATF BIS DEA EPA FDA FTR ITAR OFAC Other (OPA)"
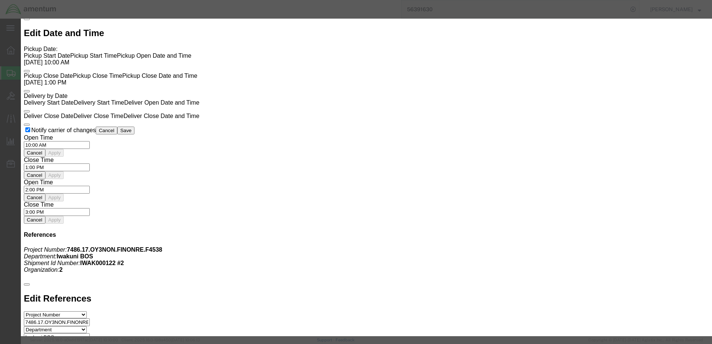
select select "BIS"
click select "Select ATF BIS DEA EPA FDA FTR ITAR OFAC Other (OPA)"
click select "Select AGR-Agricultural APP-Computers APR-Additional Permissive Exports AVS-Air…"
select select "NLR"
click select "Select AGR-Agricultural APP-Computers APR-Additional Permissive Exports AVS-Air…"
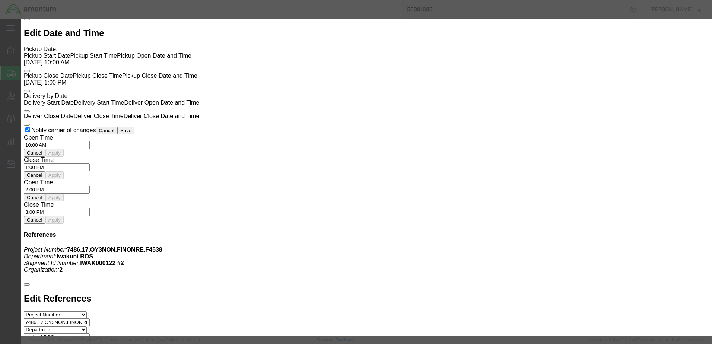
click label "ECCN"
click button "Save & Close"
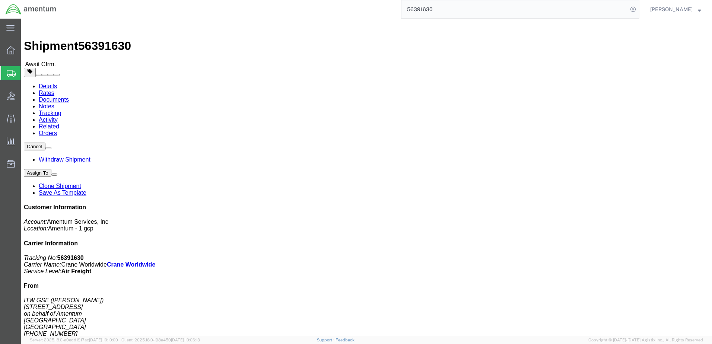
scroll to position [0, 0]
click div "Shipment Detail Ship From ITW GSE (Kathleen Gaines) 11001 US HWY 41 North on be…"
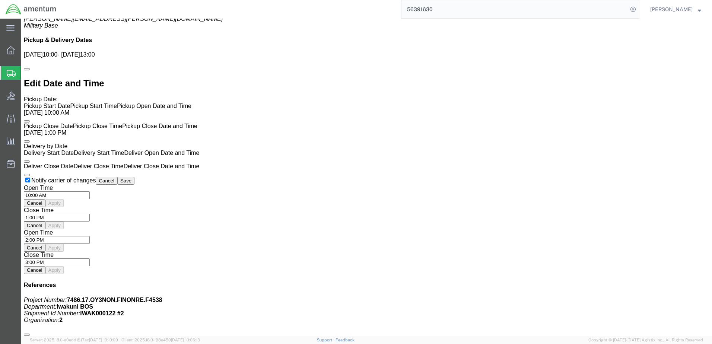
scroll to position [633, 0]
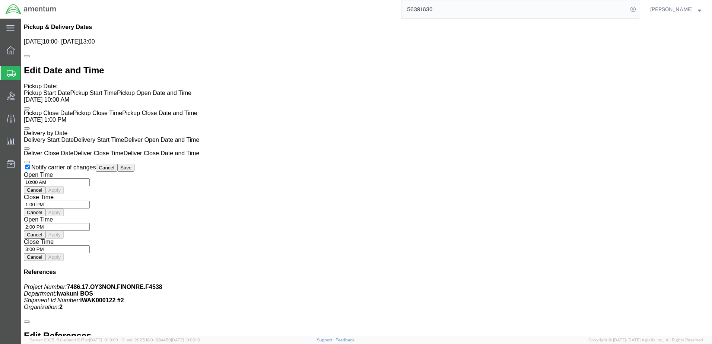
click span "button"
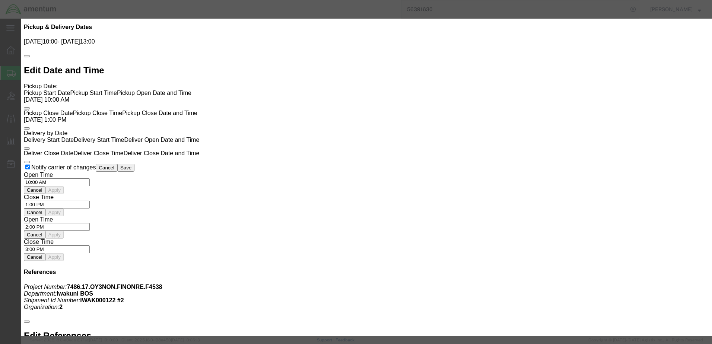
click select "Select Bag Barrels 100Board Feet Bottle Box Blister Pack Carats Can Capsule Car…"
select select "EA"
click select "Select Bag Barrels 100Board Feet Bottle Box Blister Pack Carats Can Capsule Car…"
click button "Save & Close"
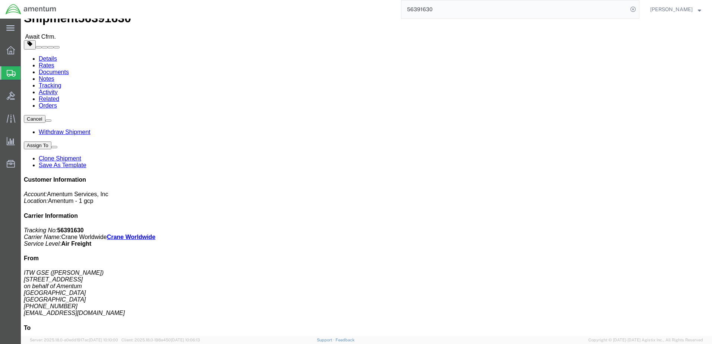
scroll to position [0, 0]
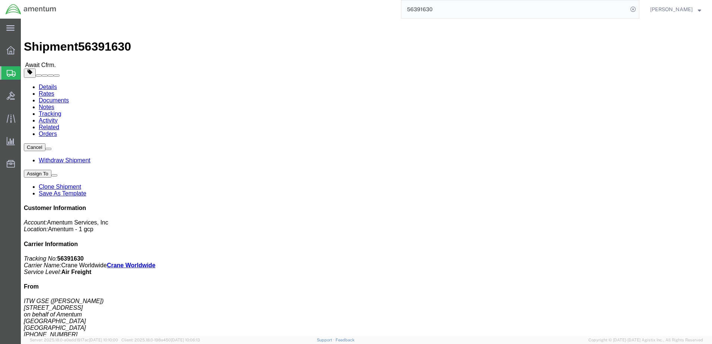
click icon "Project Number:"
click address "U.S. Department of Defense (Samuel Roberts) Bldg #1286 Bay 4, MCAS Iwakuni Yama…"
